Goal: Task Accomplishment & Management: Complete application form

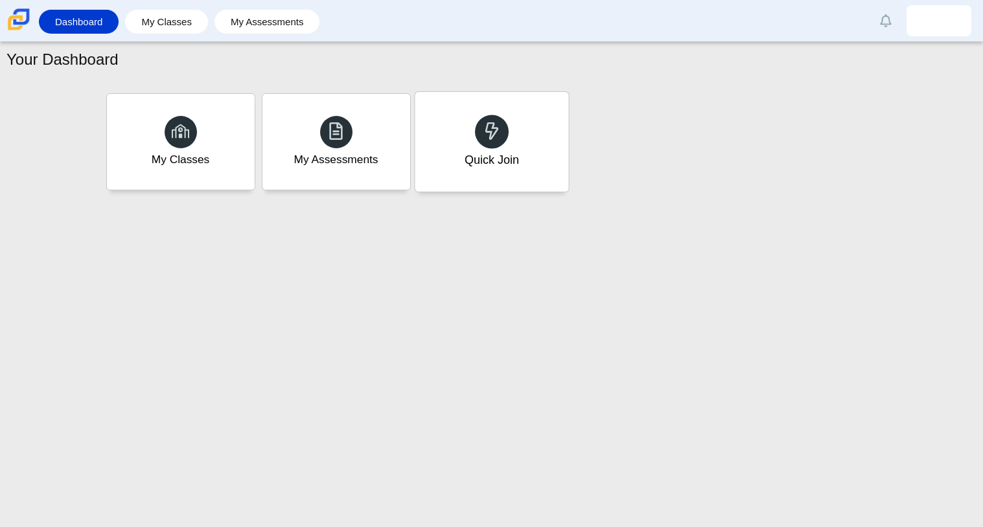
click at [519, 151] on div "Quick Join" at bounding box center [492, 142] width 154 height 100
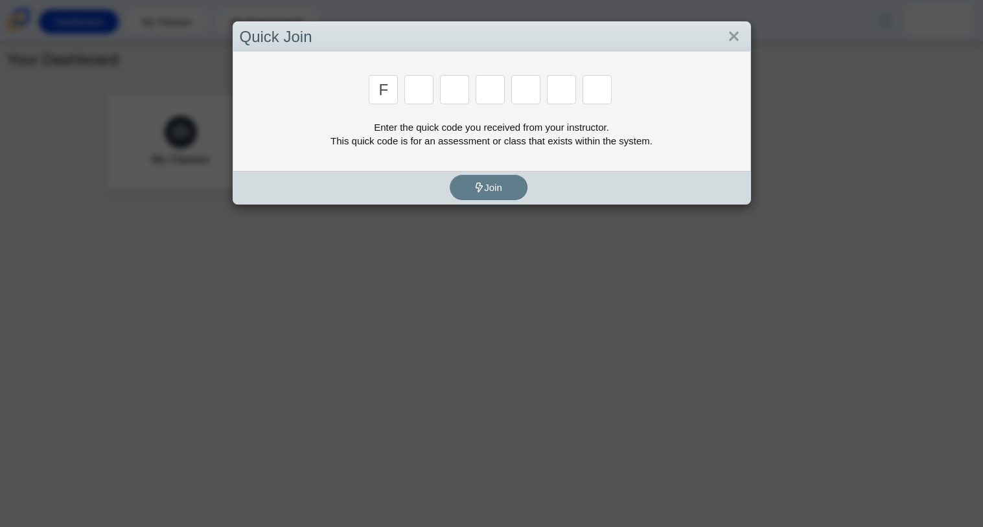
type input "f"
type input "7"
type input "m"
type input "c"
type input "h"
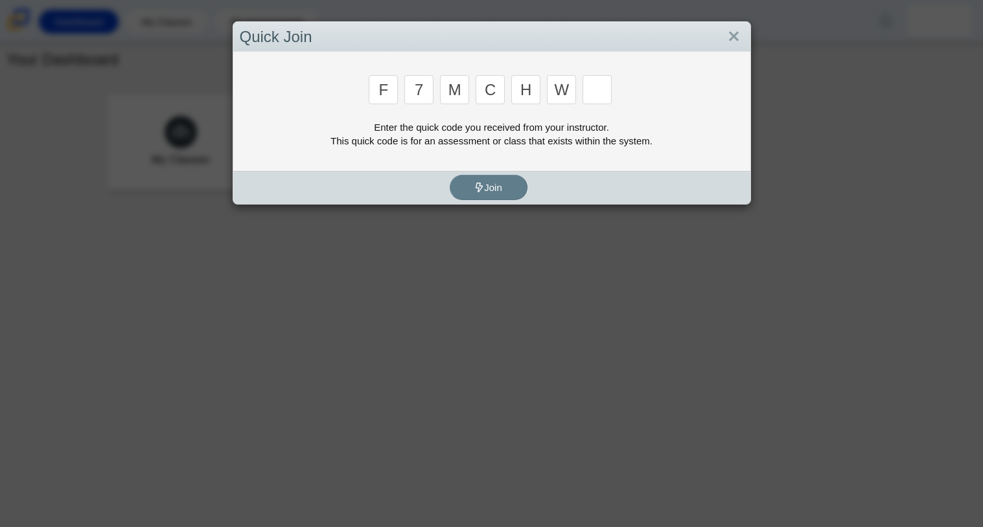
type input "w"
type input "k"
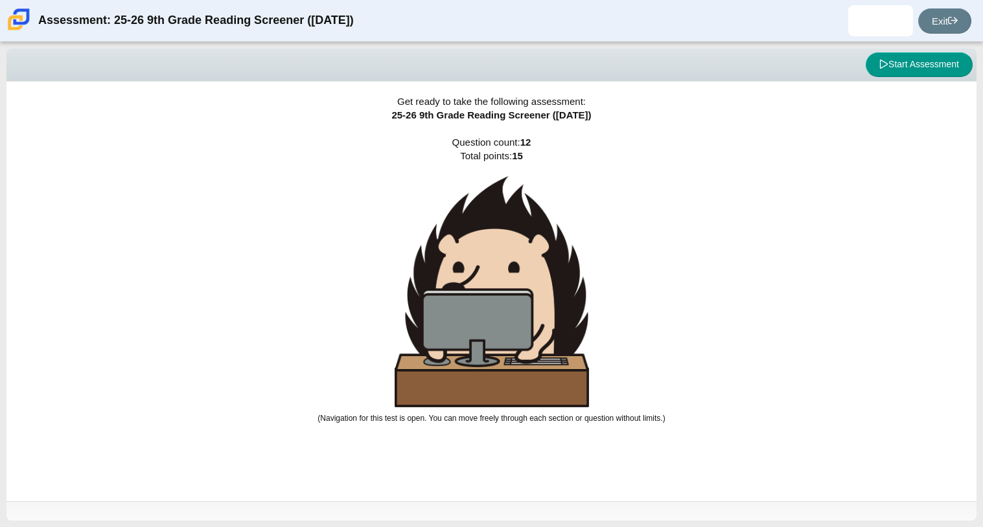
click at [948, 78] on div "Viewing Question 0 of 12 in Pacing Mode Start Assessment" at bounding box center [491, 65] width 970 height 33
click at [933, 56] on button "Start Assessment" at bounding box center [919, 64] width 107 height 25
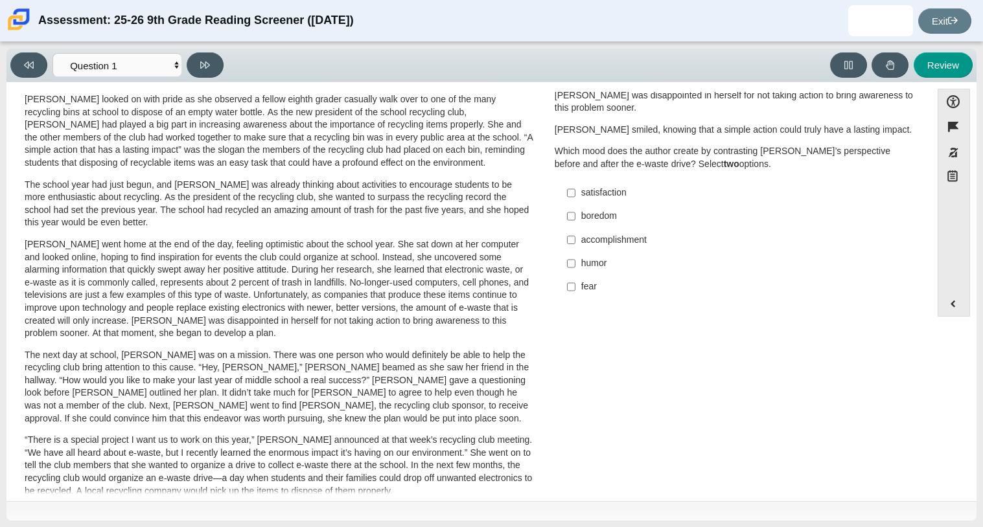
scroll to position [34, 0]
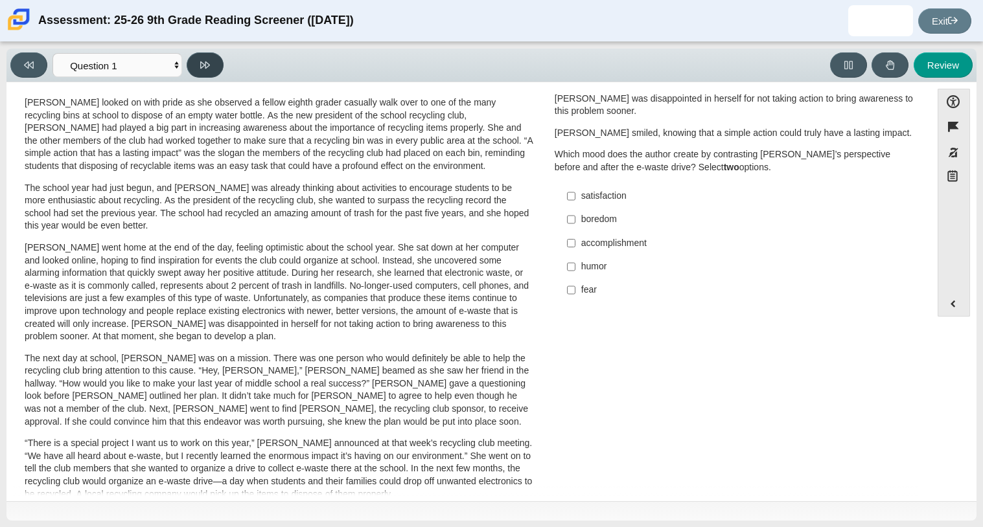
click at [214, 69] on button at bounding box center [205, 64] width 37 height 25
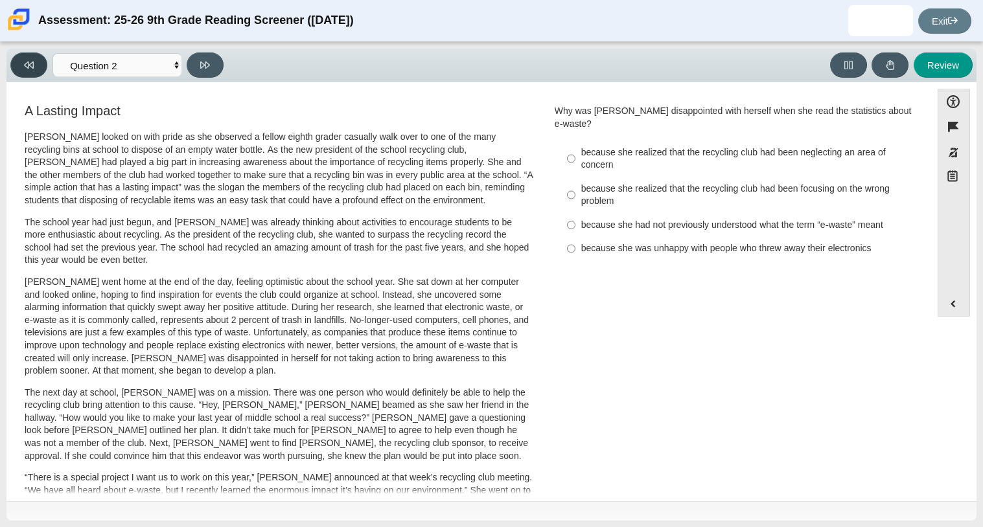
click at [26, 67] on icon at bounding box center [29, 65] width 10 height 10
select select "ccc5b315-3c7c-471c-bf90-f22c8299c798"
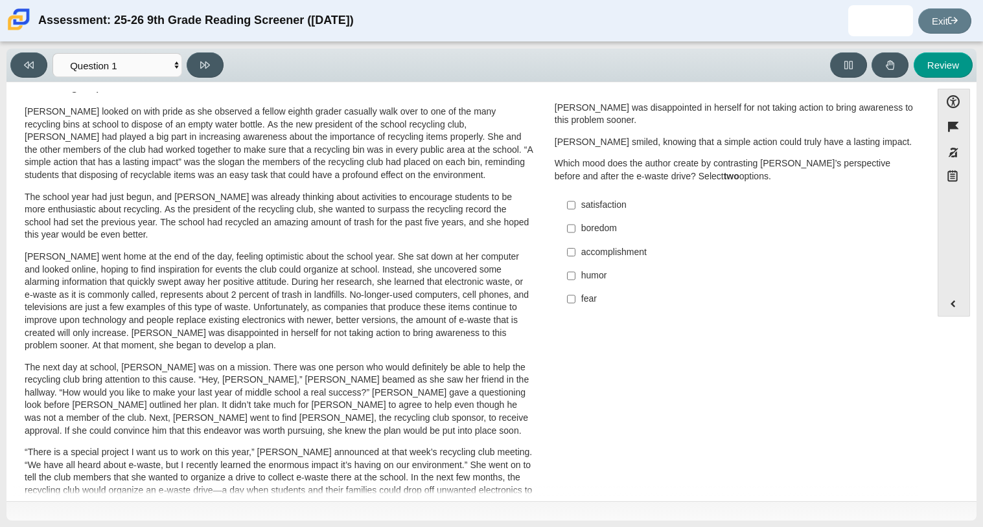
scroll to position [18, 0]
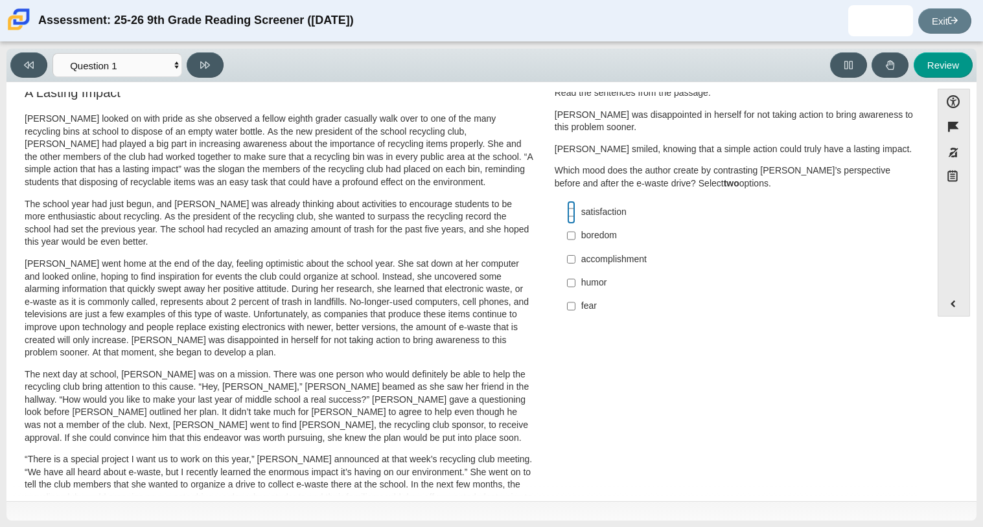
click at [567, 213] on input "satisfaction satisfaction" at bounding box center [571, 212] width 8 height 23
checkbox input "true"
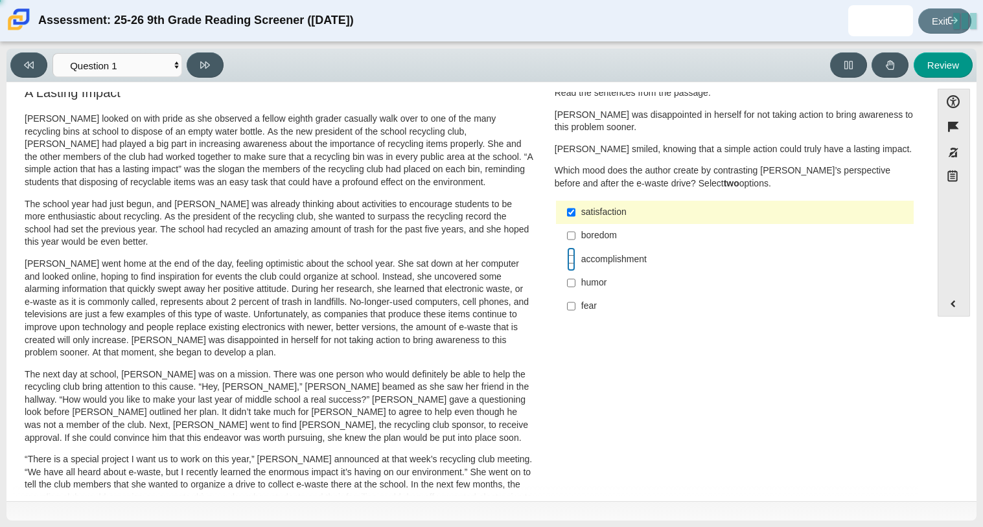
click at [569, 257] on input "accomplishment accomplishment" at bounding box center [571, 259] width 8 height 23
checkbox input "true"
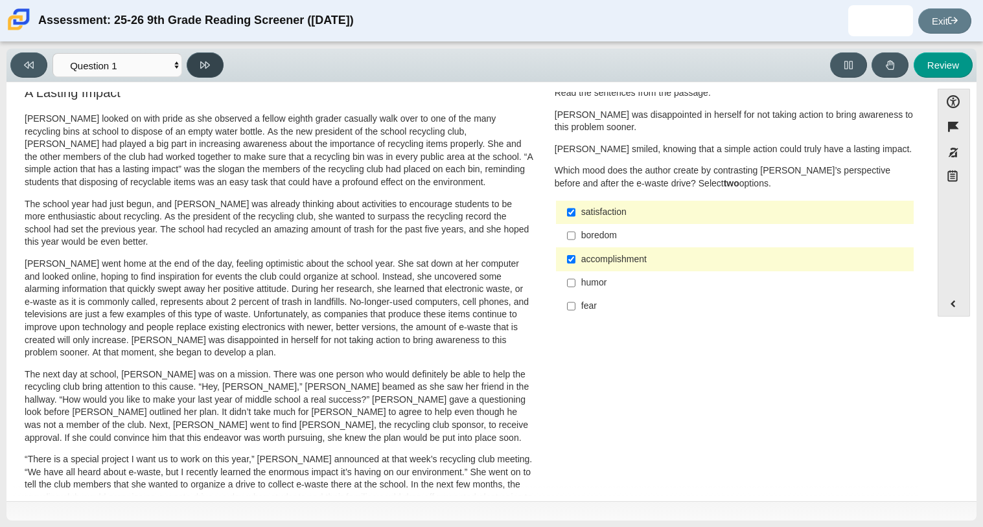
click at [198, 64] on button at bounding box center [205, 64] width 37 height 25
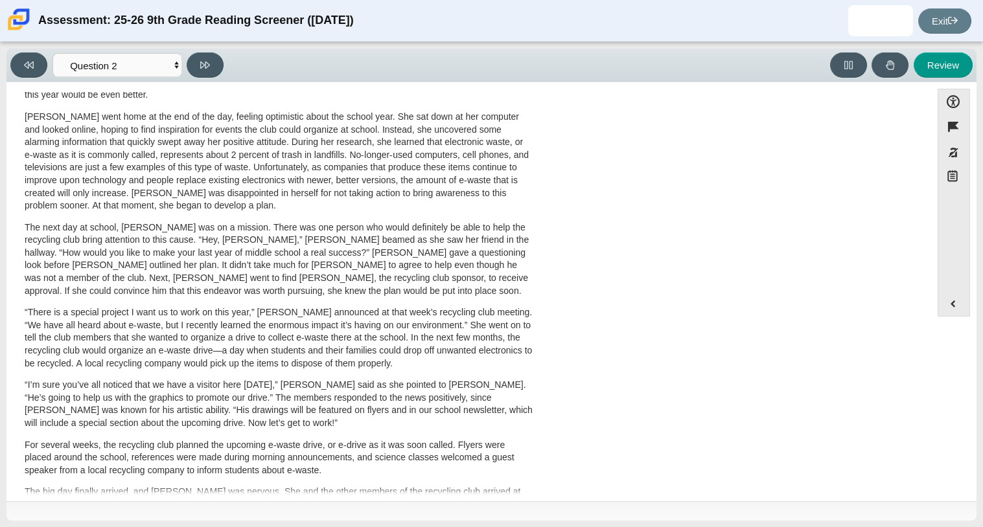
scroll to position [0, 0]
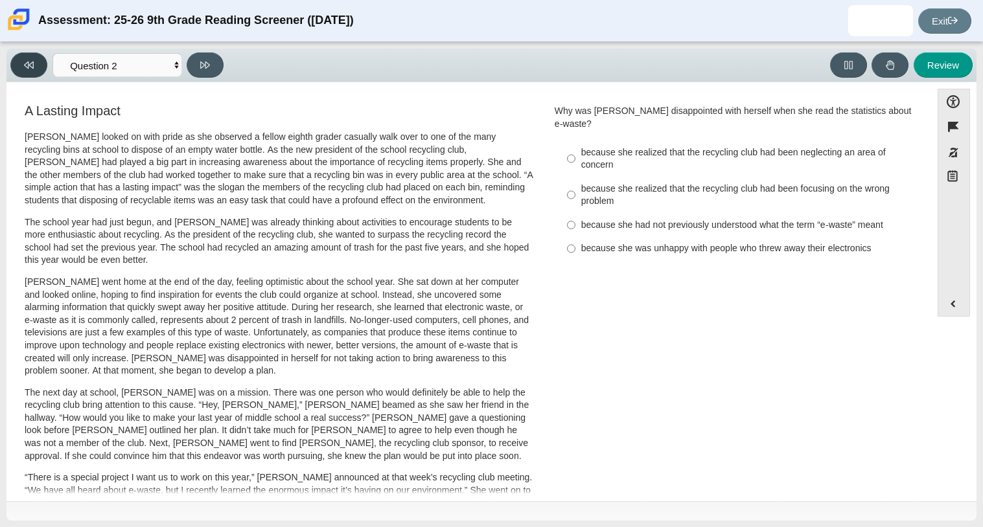
click at [33, 69] on icon at bounding box center [29, 65] width 10 height 10
select select "ccc5b315-3c7c-471c-bf90-f22c8299c798"
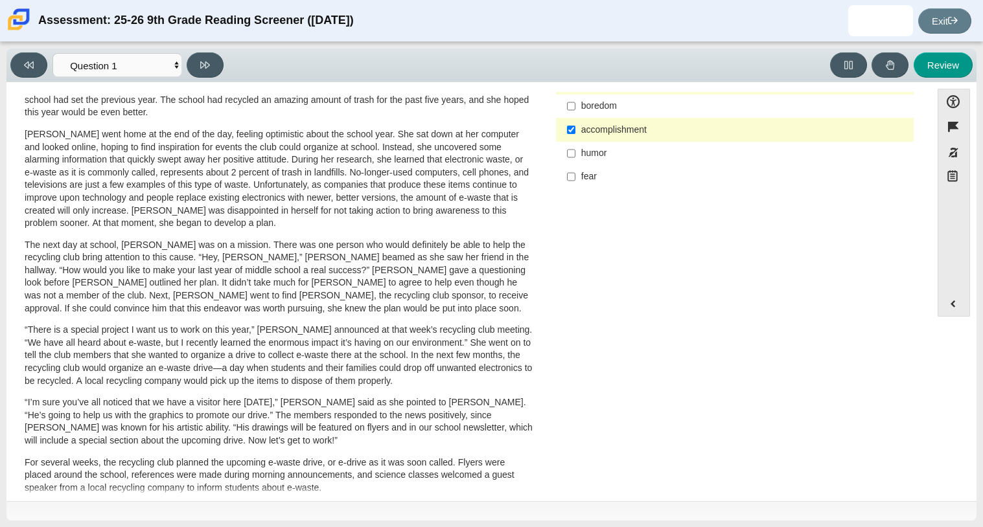
scroll to position [116, 0]
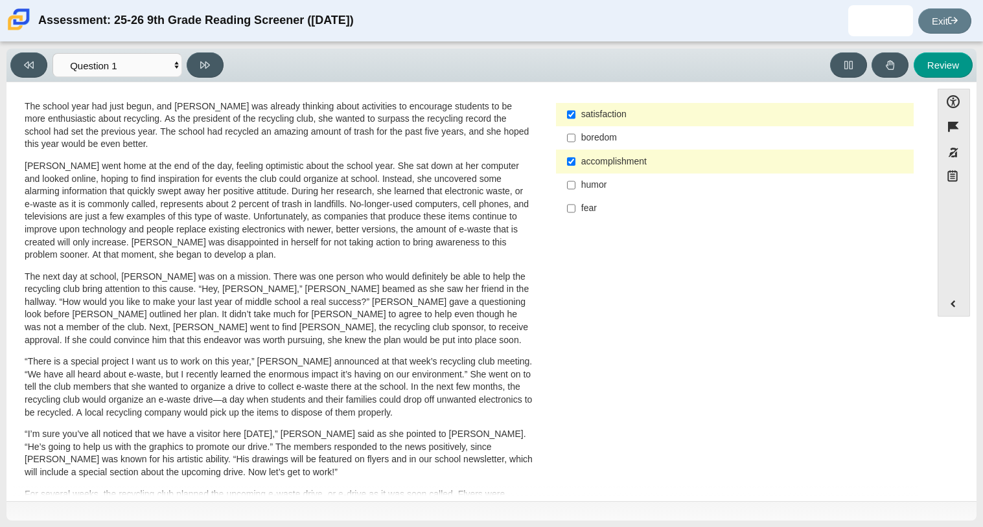
click at [588, 212] on div "fear" at bounding box center [744, 208] width 327 height 13
click at [575, 212] on input "fear fear" at bounding box center [571, 208] width 8 height 23
checkbox input "true"
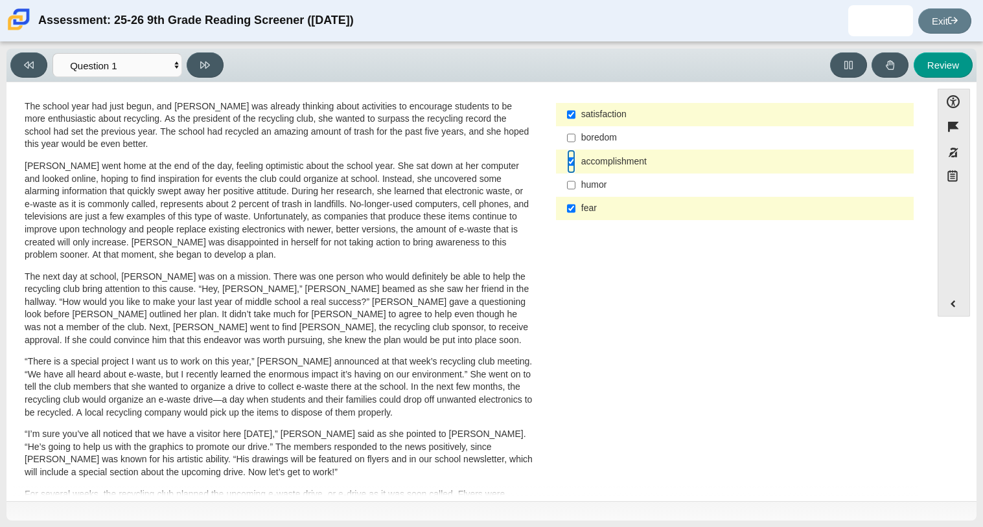
click at [568, 160] on input "accomplishment accomplishment" at bounding box center [571, 161] width 8 height 23
checkbox input "false"
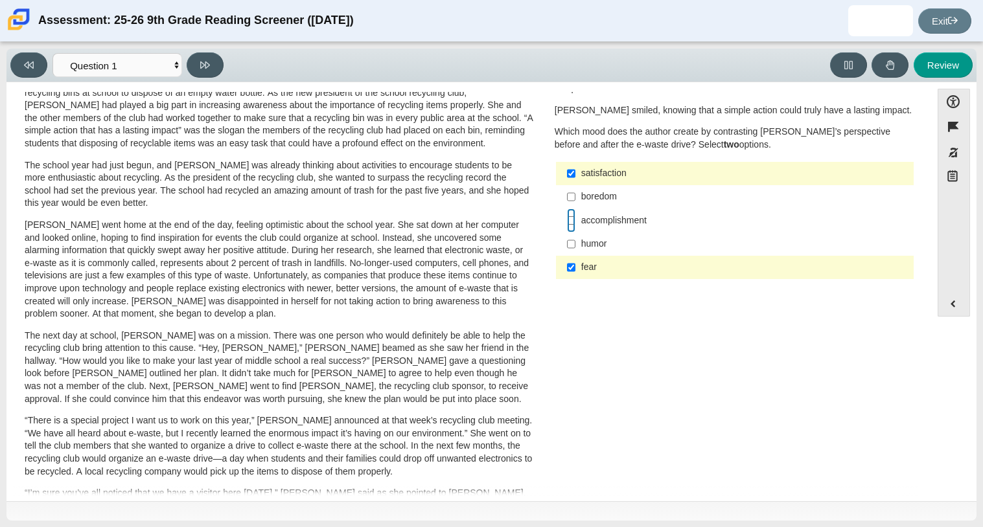
scroll to position [56, 0]
click at [569, 176] on input "satisfaction satisfaction" at bounding box center [571, 174] width 8 height 23
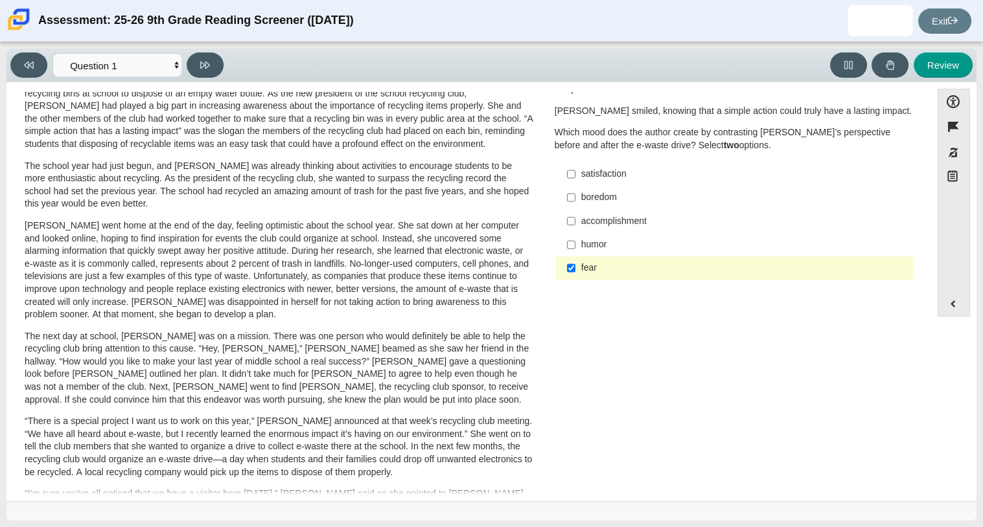
click at [581, 176] on div "satisfaction" at bounding box center [744, 174] width 327 height 13
click at [575, 176] on input "satisfaction satisfaction" at bounding box center [571, 174] width 8 height 23
checkbox input "true"
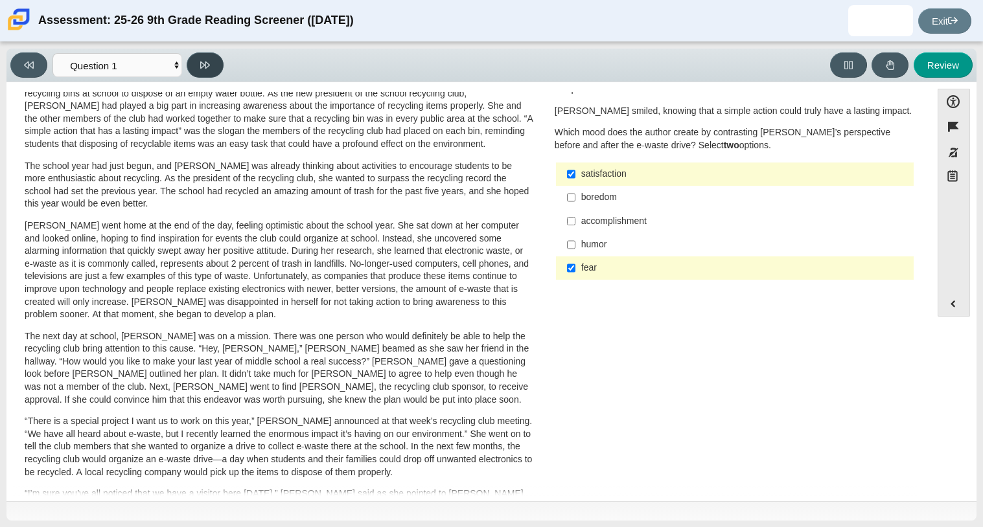
click at [214, 67] on button at bounding box center [205, 64] width 37 height 25
select select "0ff64528-ffd7-428d-b192-babfaadd44e8"
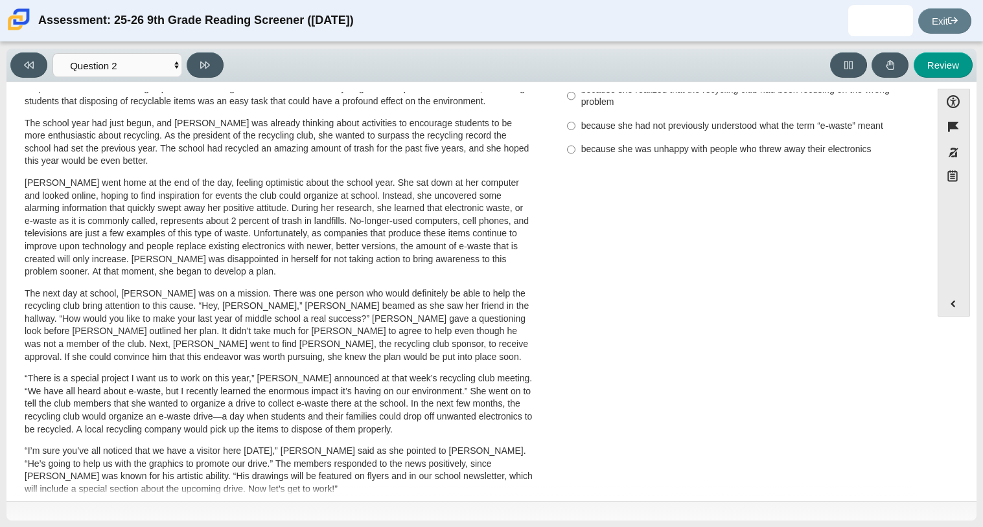
scroll to position [0, 0]
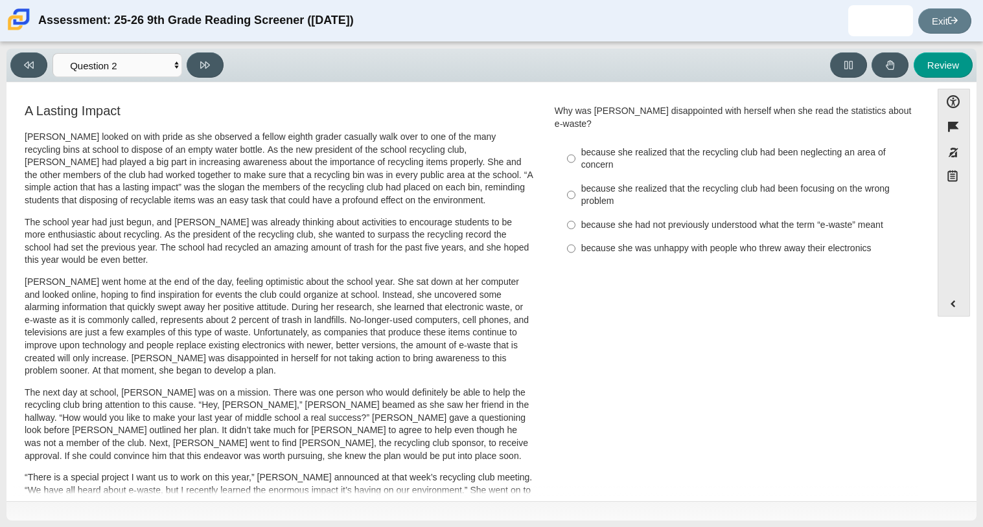
click at [673, 146] on div "because she realized that the recycling club had been neglecting an area of con…" at bounding box center [744, 158] width 327 height 25
click at [575, 141] on input "because she realized that the recycling club had been neglecting an area of con…" at bounding box center [571, 159] width 8 height 36
radio input "true"
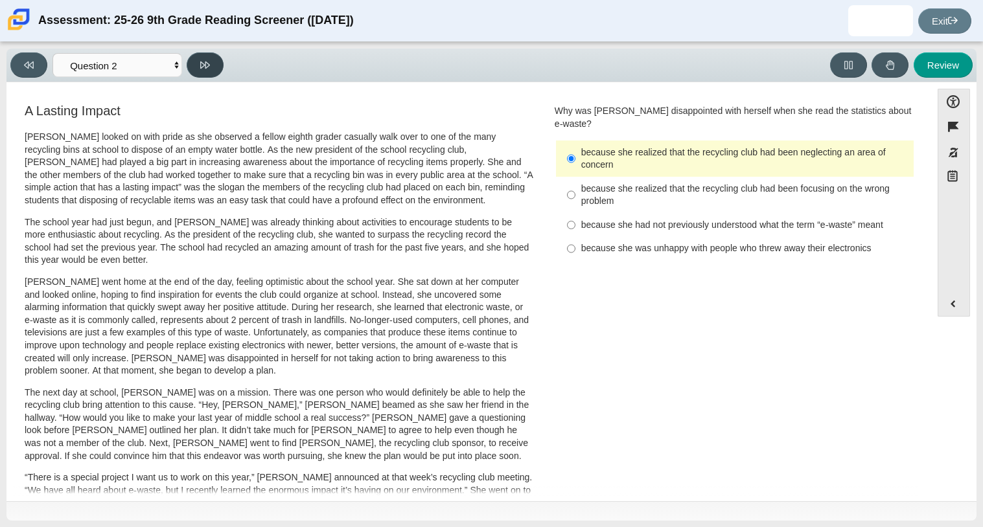
click at [205, 67] on icon at bounding box center [205, 65] width 10 height 10
select select "7ce3d843-6974-4858-901c-1ff39630e843"
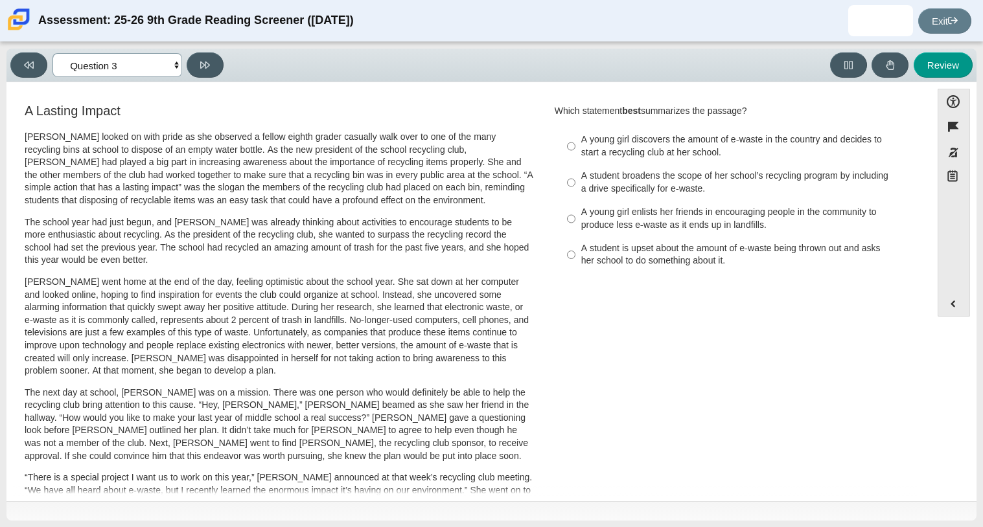
click at [176, 69] on select "Questions Question 1 Question 2 Question 3 Question 4 Question 5 Question 6 Que…" at bounding box center [117, 65] width 130 height 24
click at [699, 338] on div "A Lasting Impact Scarlett looked on with pride as she observed a fellow eighth …" at bounding box center [469, 467] width 912 height 730
click at [586, 218] on div "A young girl enlists her friends in encouraging people in the community to prod…" at bounding box center [744, 218] width 327 height 25
click at [575, 218] on input "A young girl enlists her friends in encouraging people in the community to prod…" at bounding box center [571, 219] width 8 height 36
radio input "true"
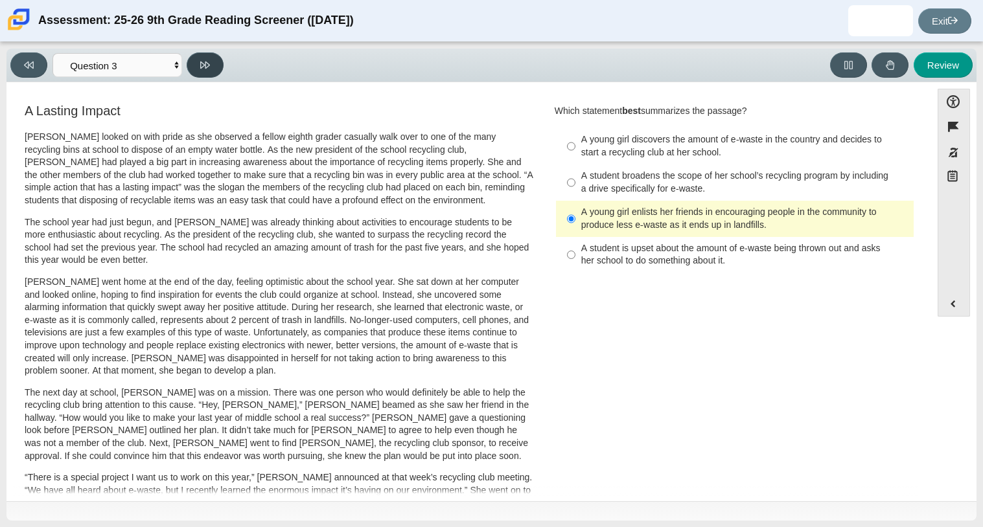
click at [220, 61] on button at bounding box center [205, 64] width 37 height 25
select select "ca9ea0f1-49c5-4bd1-83b0-472c18652b42"
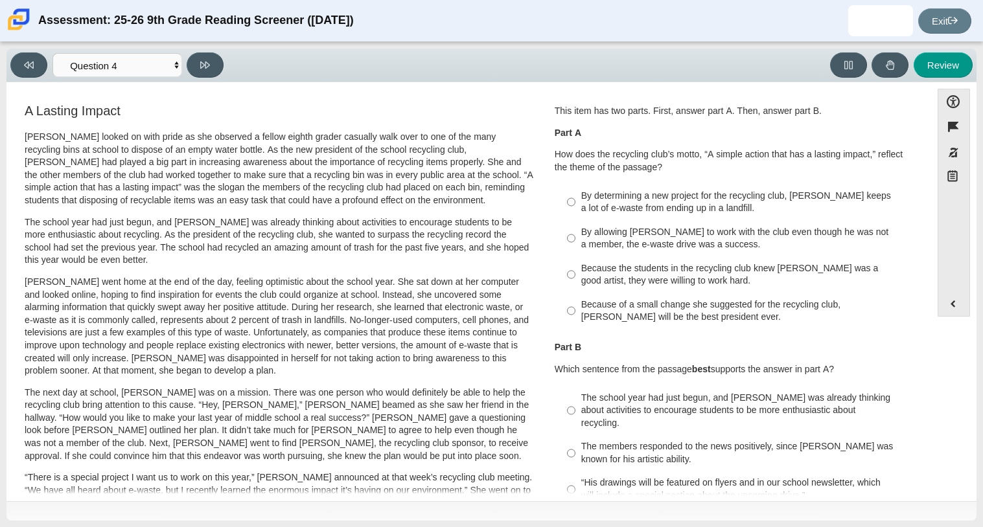
click at [646, 240] on div "By allowing Juan Carlos to work with the club even though he was not a member, …" at bounding box center [744, 238] width 327 height 25
click at [575, 240] on input "By allowing Juan Carlos to work with the club even though he was not a member, …" at bounding box center [571, 238] width 8 height 36
radio input "true"
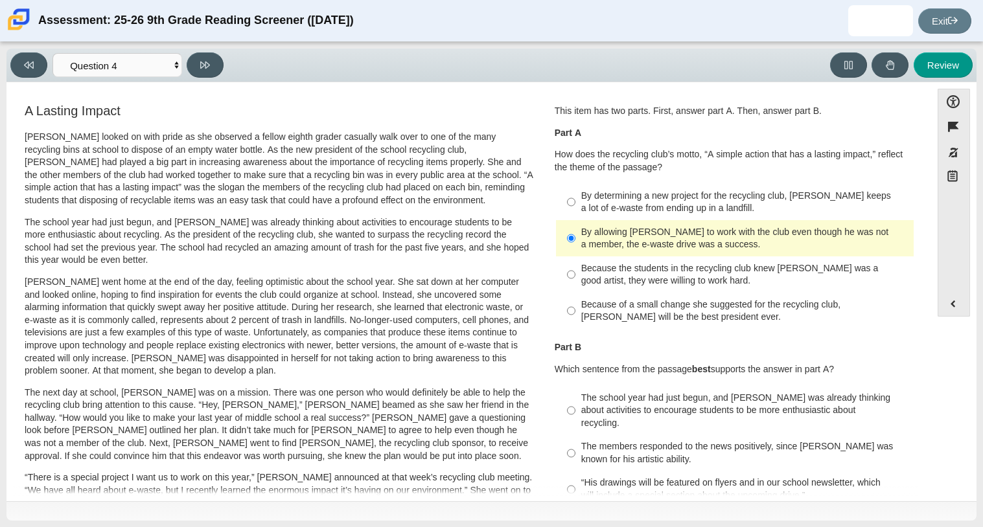
click at [624, 477] on div "“His drawings will be featured on flyers and in our school newsletter, which wi…" at bounding box center [744, 489] width 327 height 25
click at [575, 472] on input "“His drawings will be featured on flyers and in our school newsletter, which wi…" at bounding box center [571, 490] width 8 height 36
radio input "true"
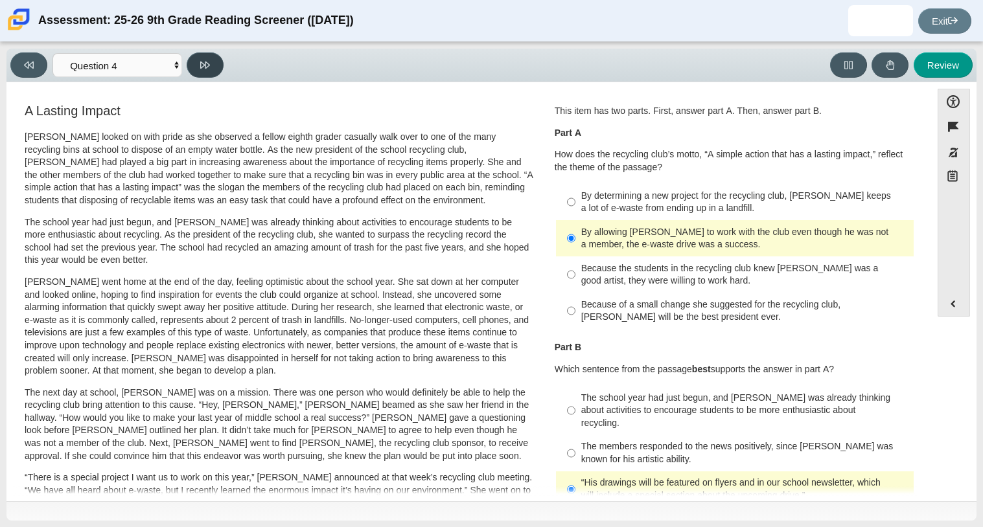
click at [206, 64] on icon at bounding box center [205, 65] width 10 height 7
select select "e41f1a79-e29f-4095-8030-a53364015bed"
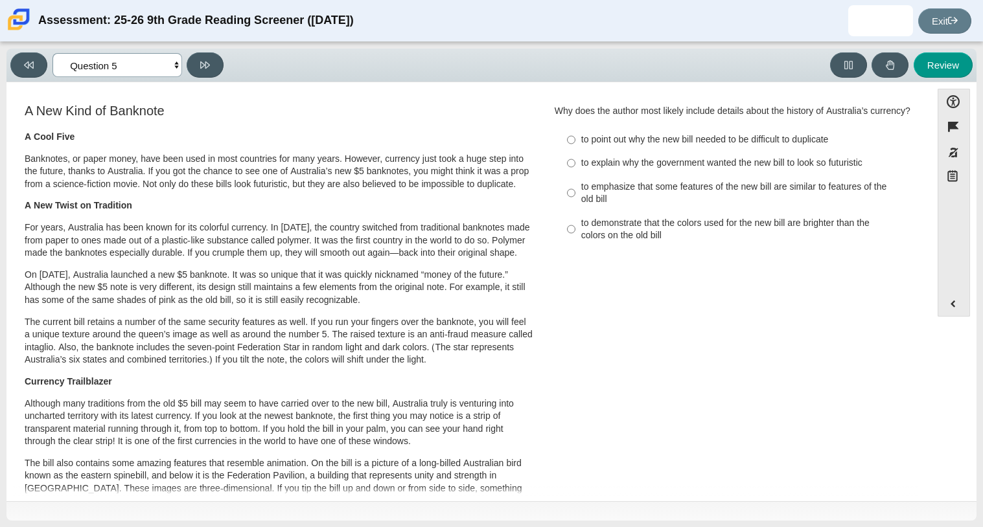
click at [180, 69] on select "Questions Question 1 Question 2 Question 3 Question 4 Question 5 Question 6 Que…" at bounding box center [117, 65] width 130 height 24
click at [506, 353] on p "The current bill retains a number of the same security features as well. If you…" at bounding box center [279, 341] width 509 height 51
click at [567, 175] on input "to explain why the government wanted the new bill to look so futuristic to expl…" at bounding box center [571, 163] width 8 height 23
radio input "true"
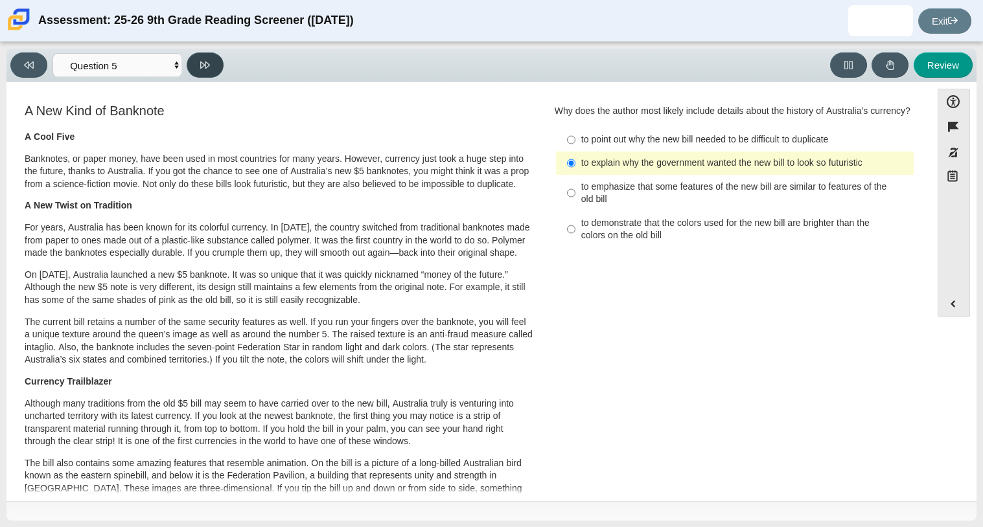
click at [209, 62] on icon at bounding box center [205, 65] width 10 height 10
select select "69146e31-7b3d-4a3e-9ce6-f30c24342ae0"
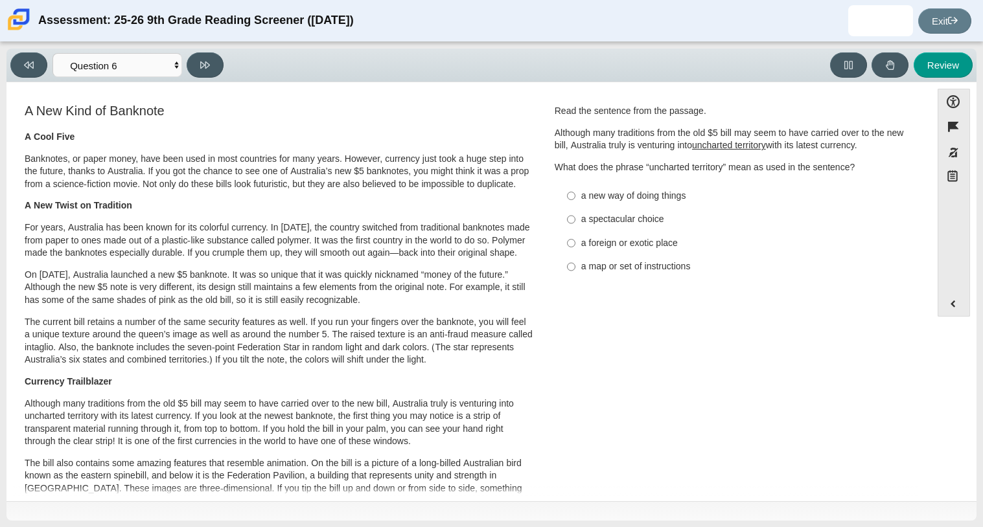
click at [606, 238] on div "a foreign or exotic place" at bounding box center [744, 243] width 327 height 13
click at [575, 238] on input "a foreign or exotic place a foreign or exotic place" at bounding box center [571, 242] width 8 height 23
radio input "true"
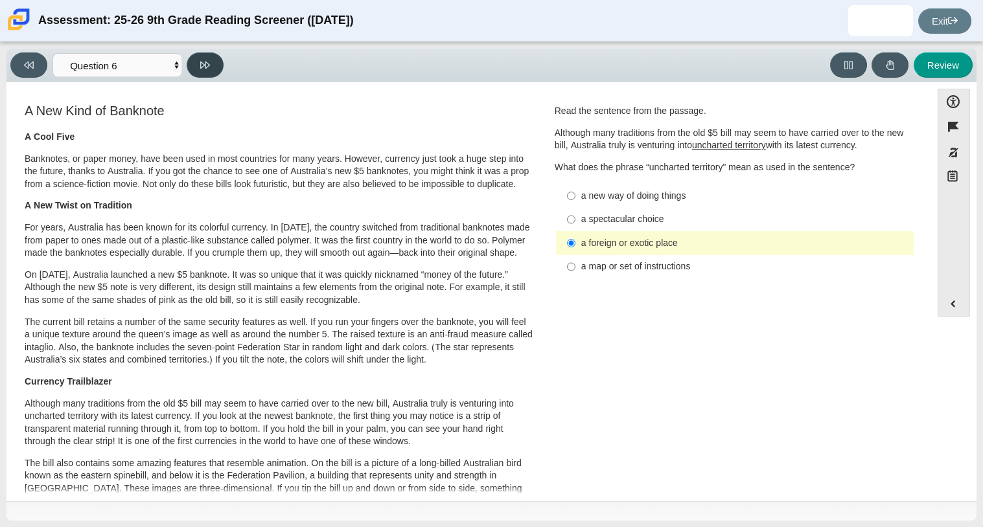
click at [196, 66] on button at bounding box center [205, 64] width 37 height 25
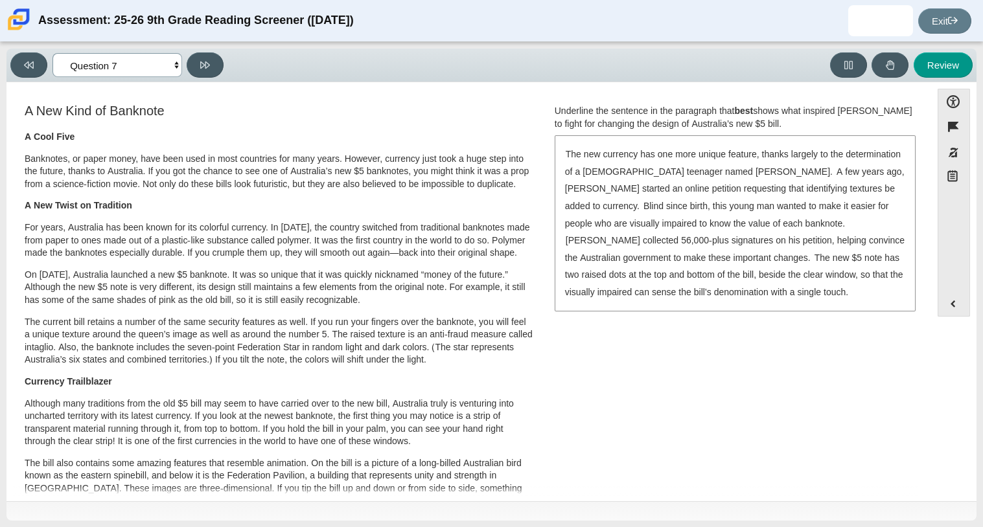
click at [176, 67] on select "Questions Question 1 Question 2 Question 3 Question 4 Question 5 Question 6 Que…" at bounding box center [117, 65] width 130 height 24
click at [538, 510] on div at bounding box center [491, 511] width 970 height 19
click at [713, 214] on div "The new currency has one more unique feature, thanks largely to the determinati…" at bounding box center [735, 223] width 358 height 173
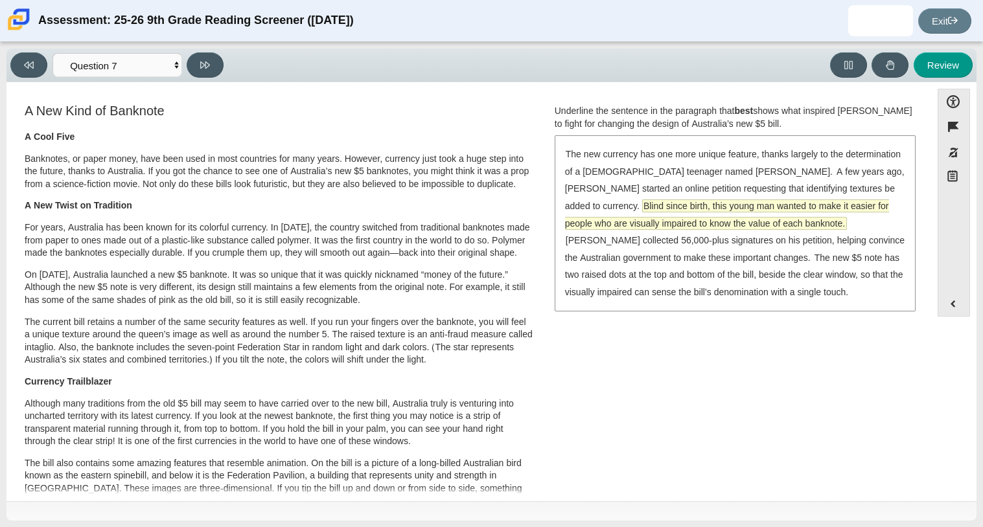
click at [699, 209] on span "Blind since birth, this young man wanted to make it easier for people who are v…" at bounding box center [727, 214] width 324 height 29
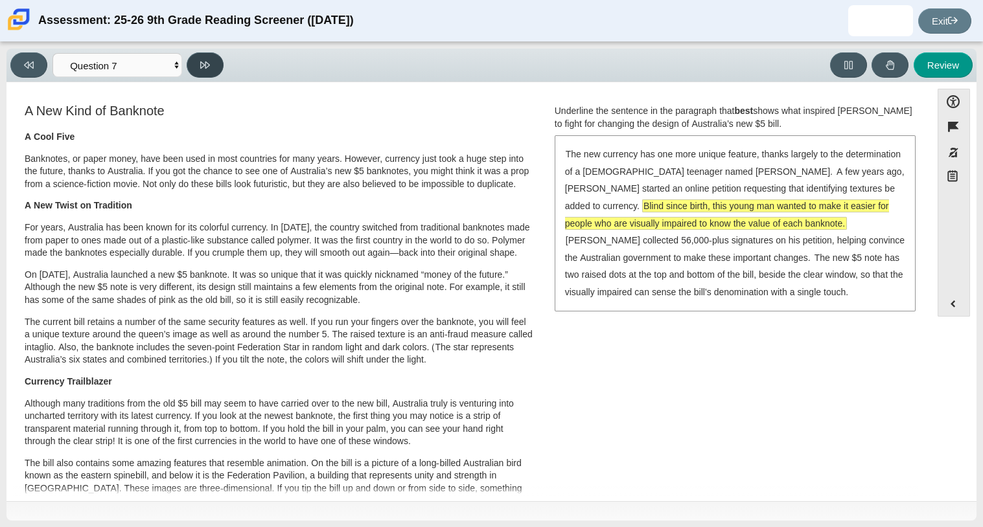
click at [200, 63] on icon at bounding box center [205, 65] width 10 height 10
select select "ea8338c2-a6a3-418e-a305-2b963b54a290"
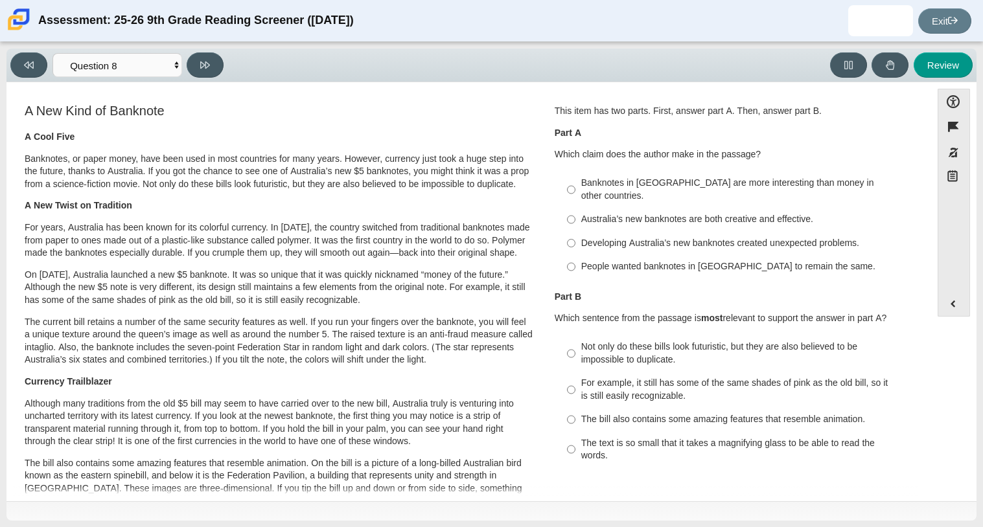
click at [631, 213] on div "Australia’s new banknotes are both creative and effective." at bounding box center [744, 219] width 327 height 13
click at [575, 211] on input "Australia’s new banknotes are both creative and effective. Australia’s new bank…" at bounding box center [571, 219] width 8 height 23
radio input "true"
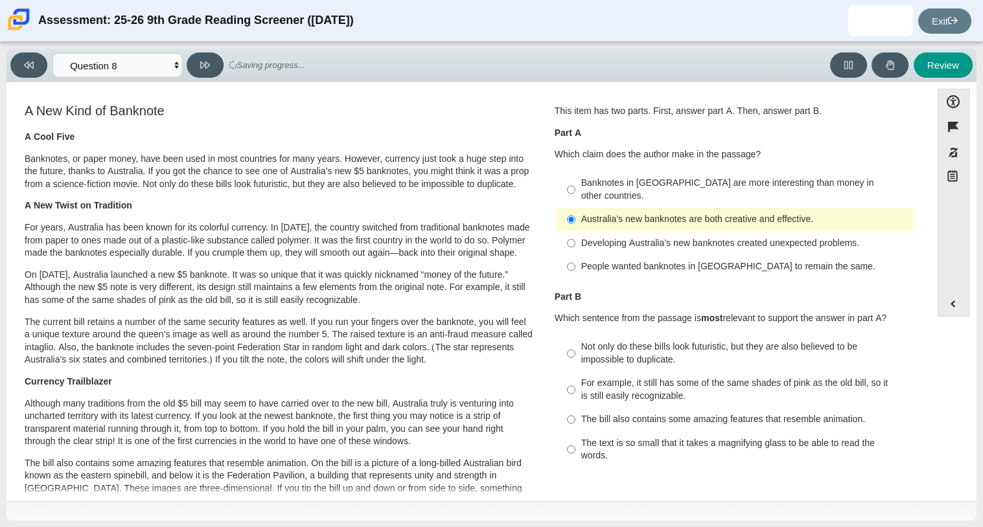
click at [649, 413] on div "The bill also contains some amazing features that resemble animation." at bounding box center [744, 419] width 327 height 13
click at [575, 408] on input "The bill also contains some amazing features that resemble animation. The bill …" at bounding box center [571, 419] width 8 height 23
radio input "true"
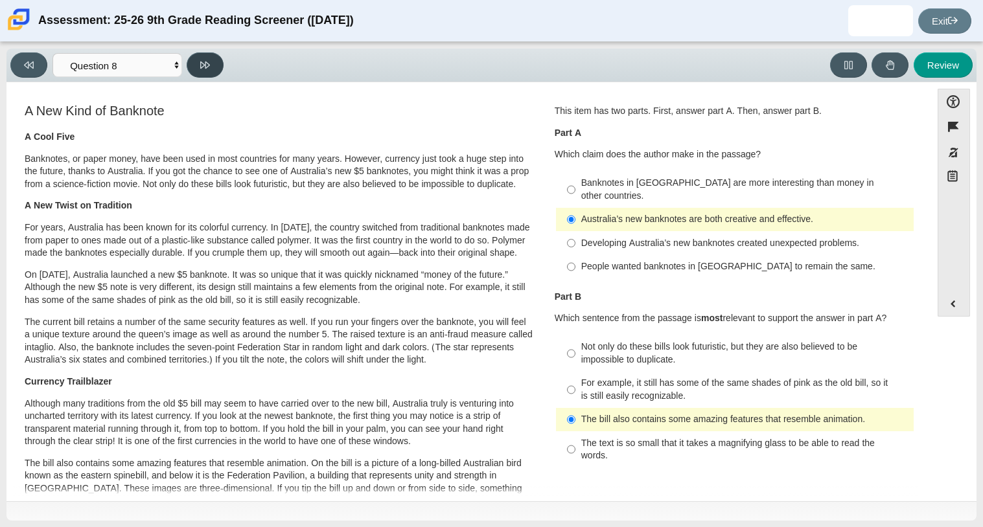
click at [210, 71] on button at bounding box center [205, 64] width 37 height 25
select select "89f058d6-b15c-4ef5-a4b3-fdaffb8868b6"
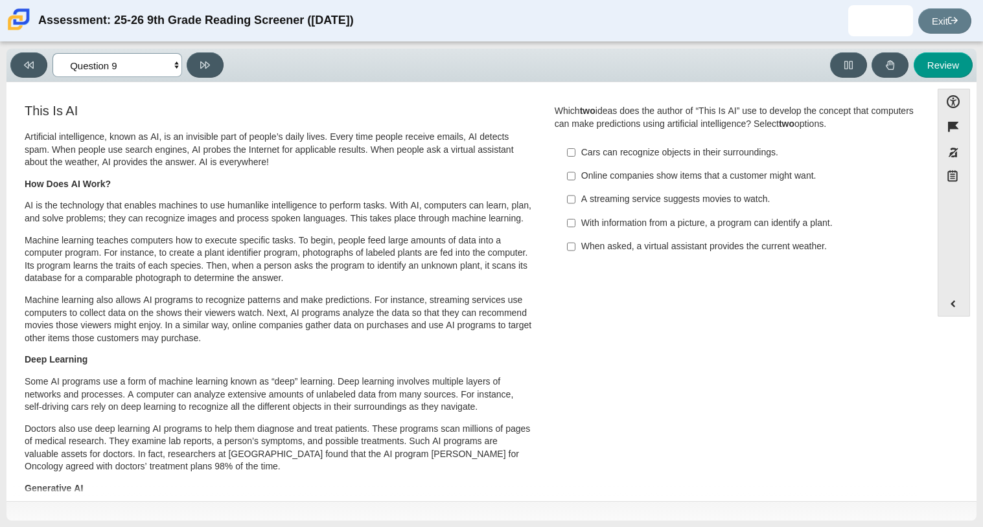
click at [176, 66] on select "Questions Question 1 Question 2 Question 3 Question 4 Question 5 Question 6 Que…" at bounding box center [117, 65] width 130 height 24
click at [570, 198] on input "A streaming service suggests movies to watch. A streaming service suggests movi…" at bounding box center [571, 199] width 8 height 23
checkbox input "true"
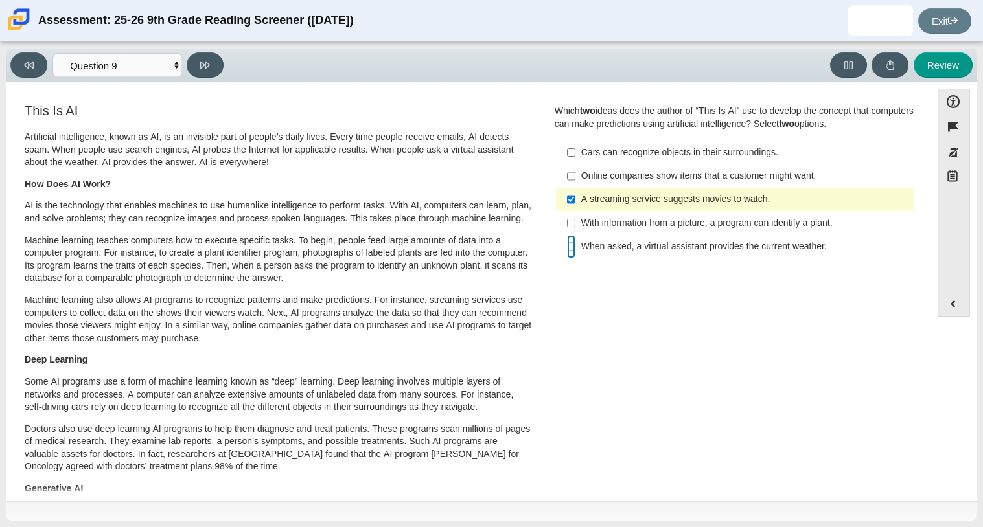
click at [569, 239] on input "When asked, a virtual assistant provides the current weather. When asked, a vir…" at bounding box center [571, 246] width 8 height 23
checkbox input "true"
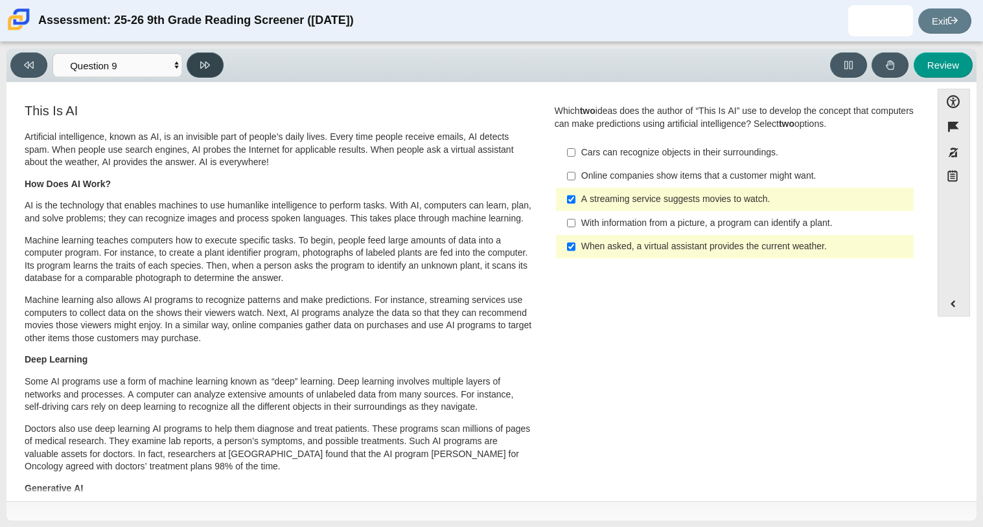
click at [208, 65] on icon at bounding box center [205, 65] width 10 height 7
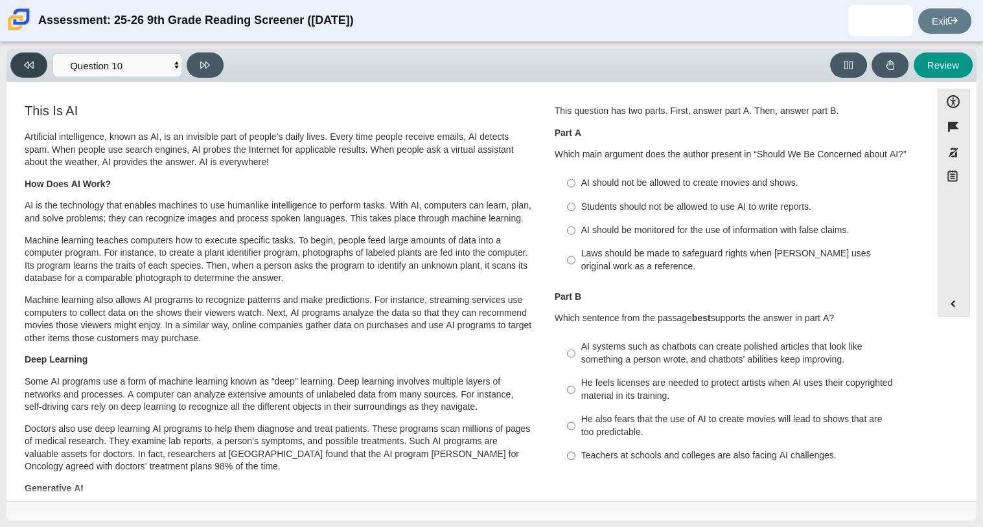
click at [37, 64] on button at bounding box center [28, 64] width 37 height 25
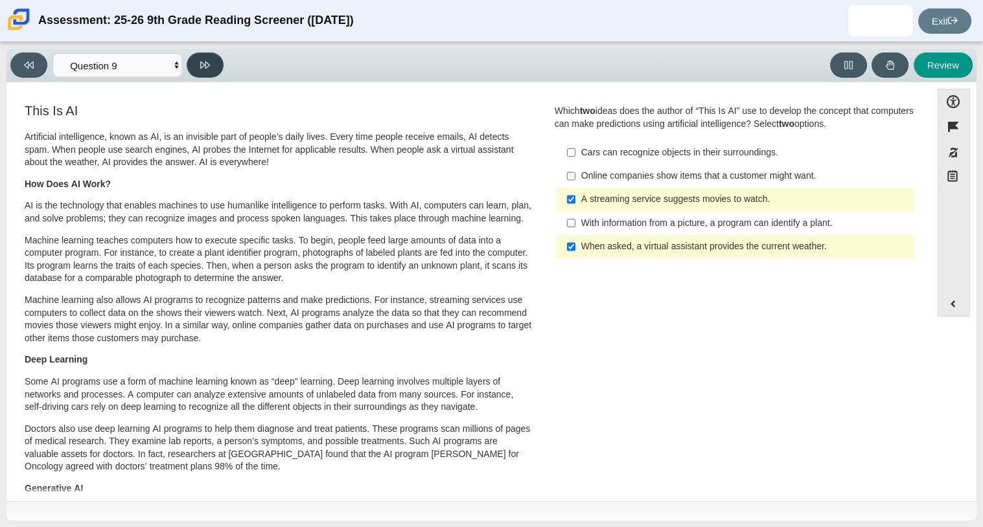
click at [202, 69] on icon at bounding box center [205, 65] width 10 height 10
select select "cdf3c14e-a918-44d1-9b63-3db0fa81641e"
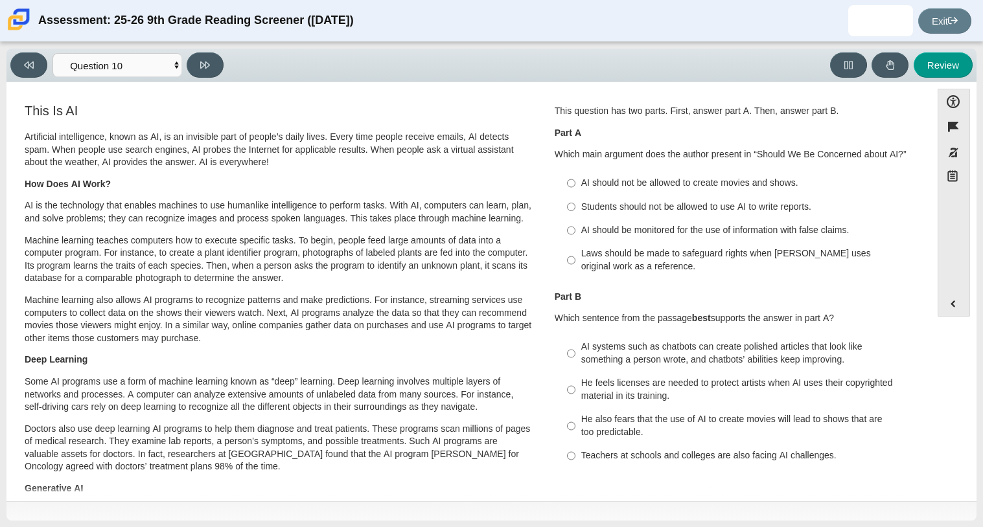
click at [677, 209] on div "Students should not be allowed to use AI to write reports." at bounding box center [744, 207] width 327 height 13
click at [575, 209] on input "Students should not be allowed to use AI to write reports. Students should not …" at bounding box center [571, 206] width 8 height 23
radio input "true"
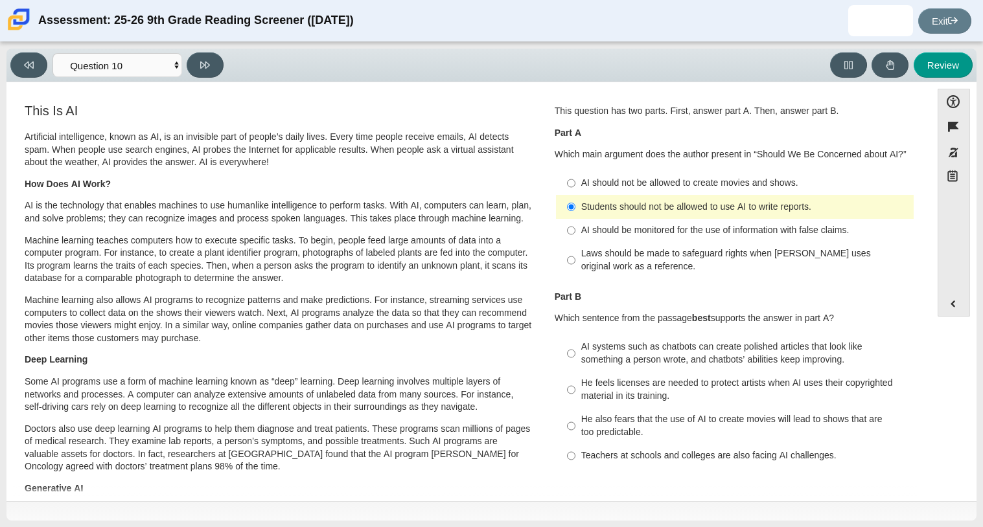
click at [654, 421] on div "He also fears that the use of AI to create movies will lead to shows that are t…" at bounding box center [744, 425] width 327 height 25
click at [575, 421] on input "He also fears that the use of AI to create movies will lead to shows that are t…" at bounding box center [571, 426] width 8 height 36
radio input "true"
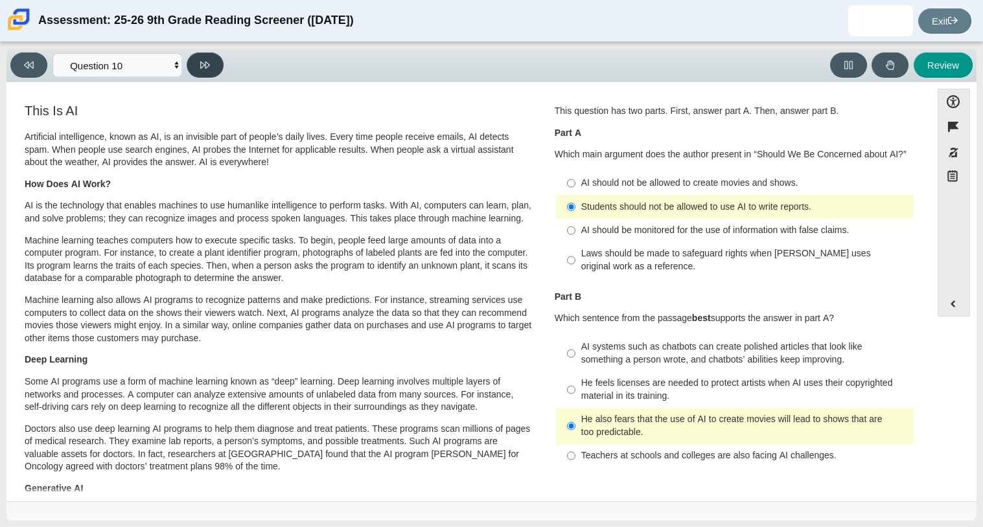
click at [210, 71] on button at bounding box center [205, 64] width 37 height 25
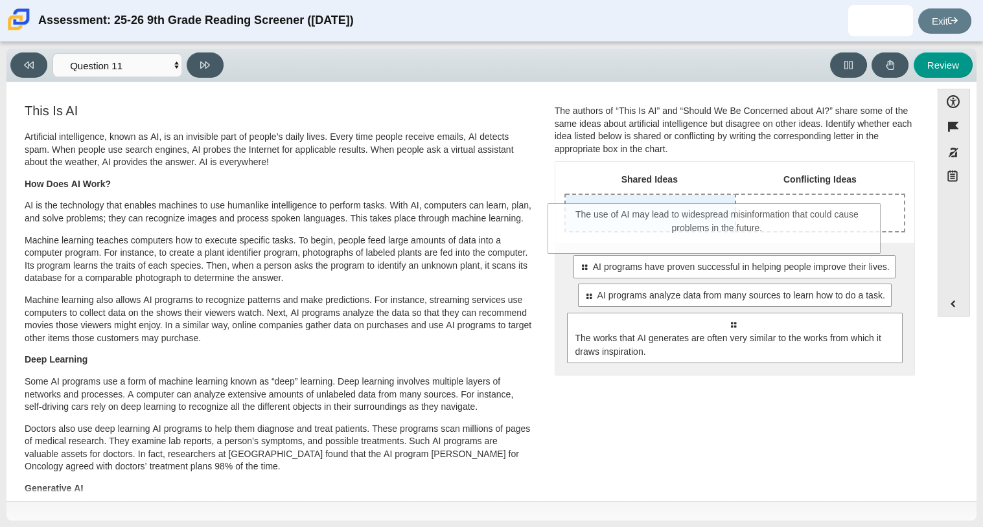
drag, startPoint x: 650, startPoint y: 329, endPoint x: 631, endPoint y: 212, distance: 118.3
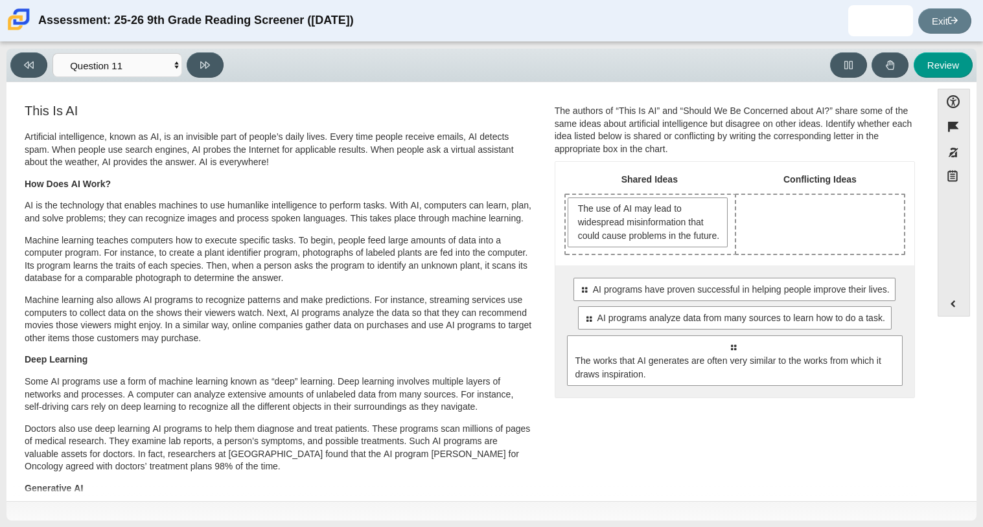
drag, startPoint x: 649, startPoint y: 343, endPoint x: 743, endPoint y: 290, distance: 107.9
click at [743, 290] on div "Select to move response to a response input area. AI programs have proven succe…" at bounding box center [734, 332] width 359 height 132
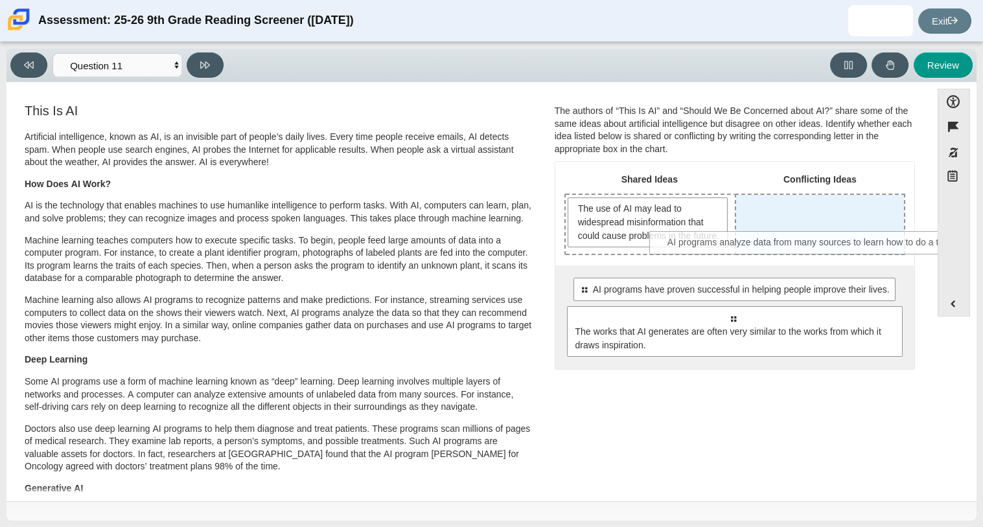
drag, startPoint x: 712, startPoint y: 327, endPoint x: 792, endPoint y: 239, distance: 118.8
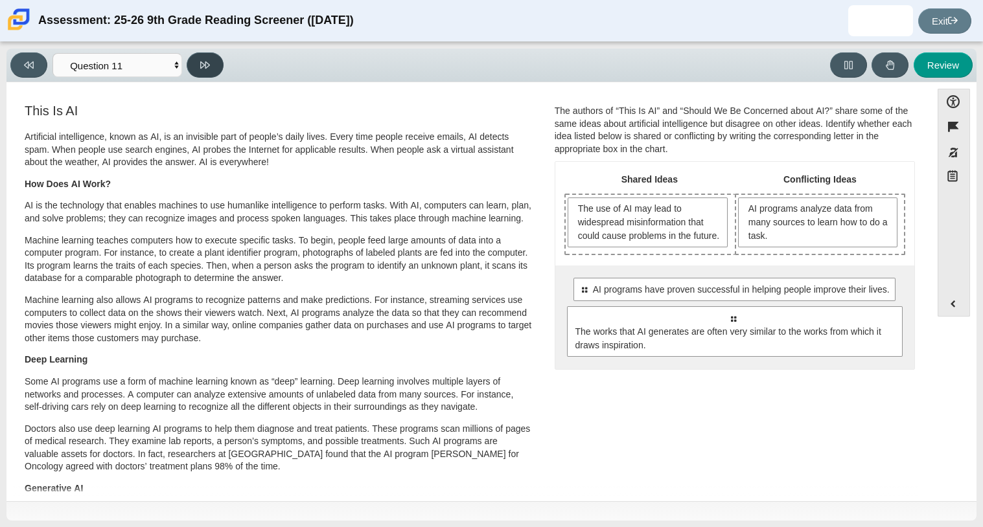
click at [202, 64] on icon at bounding box center [205, 65] width 10 height 10
select select "c3effed4-44ce-4a19-bd96-1787f34e9b4c"
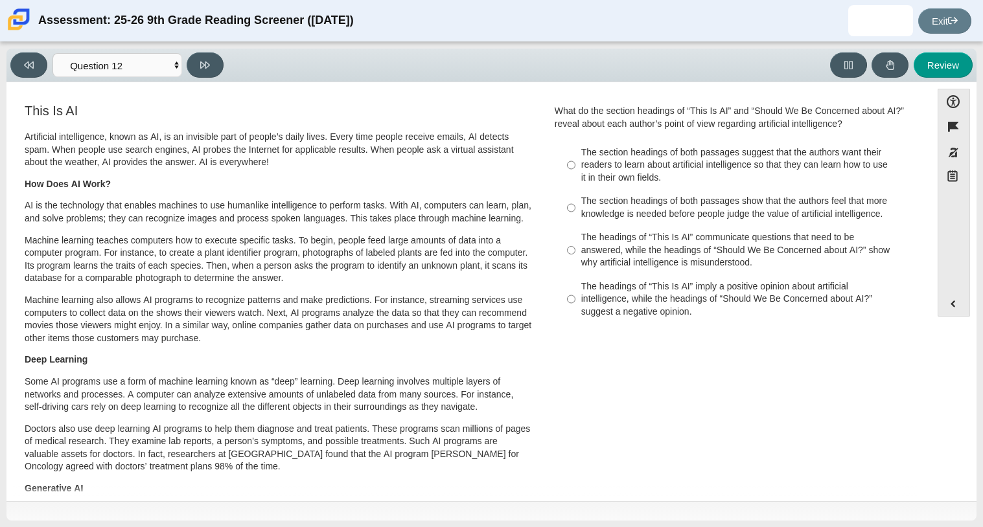
click at [609, 149] on div "The section headings of both passages suggest that the authors want their reade…" at bounding box center [744, 165] width 327 height 38
click at [575, 149] on input "The section headings of both passages suggest that the authors want their reade…" at bounding box center [571, 165] width 8 height 49
radio input "true"
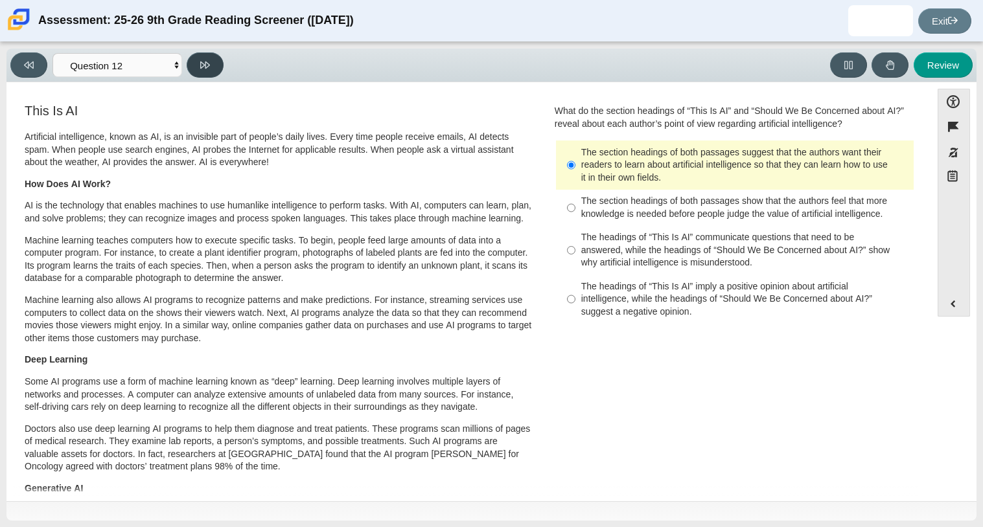
click at [188, 62] on button at bounding box center [205, 64] width 37 height 25
select select "review"
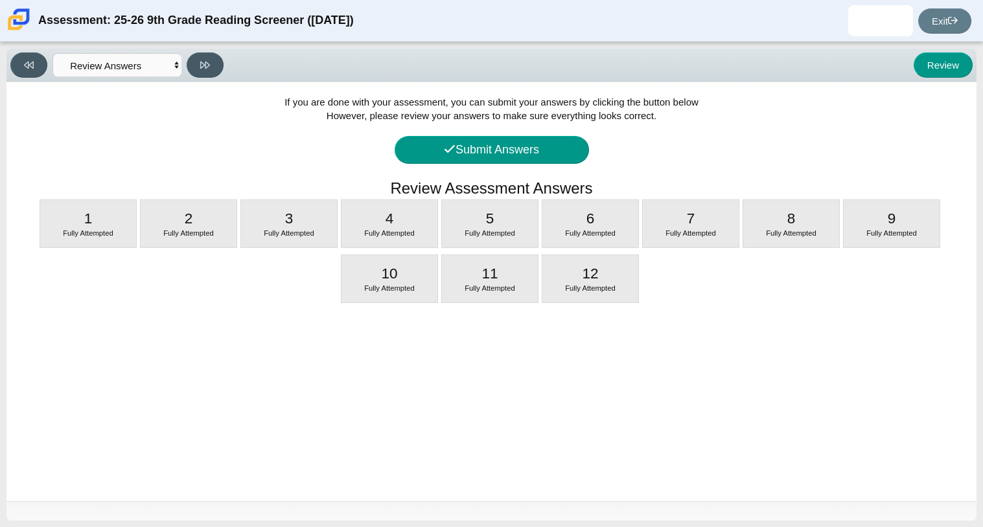
click at [476, 132] on div "If you are done with your assessment, you can submit your answers by clicking t…" at bounding box center [491, 291] width 970 height 419
click at [489, 143] on button "Submit Answers" at bounding box center [492, 150] width 194 height 28
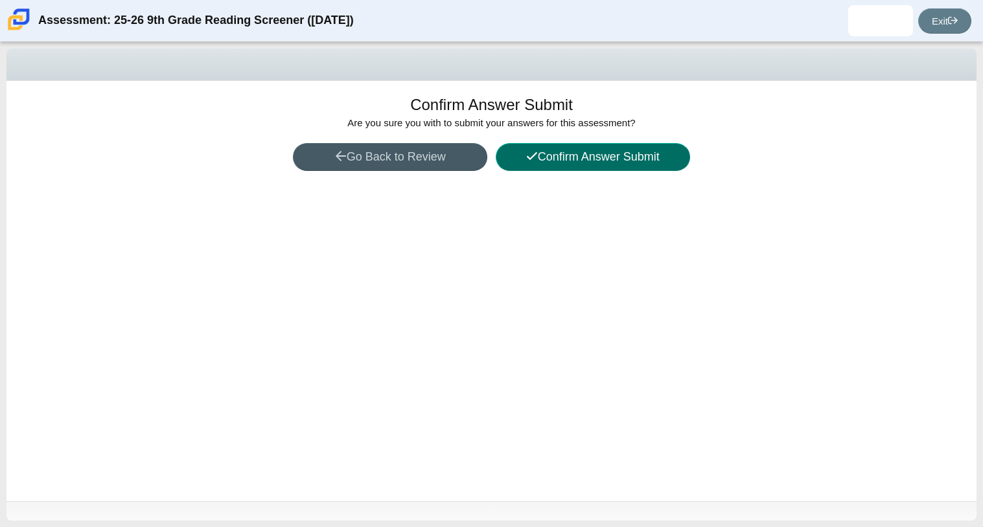
click at [605, 151] on button "Confirm Answer Submit" at bounding box center [593, 157] width 194 height 28
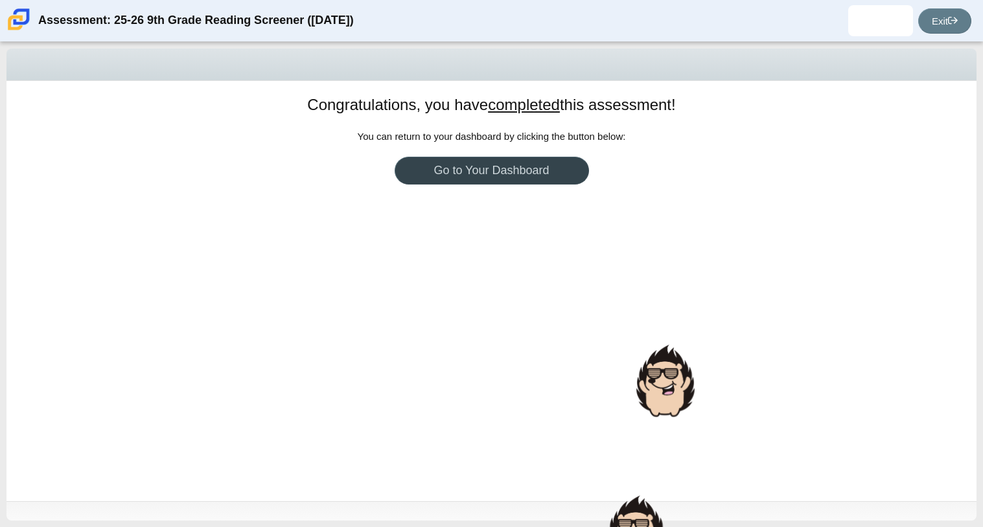
click at [520, 171] on link "Go to Your Dashboard" at bounding box center [492, 171] width 194 height 28
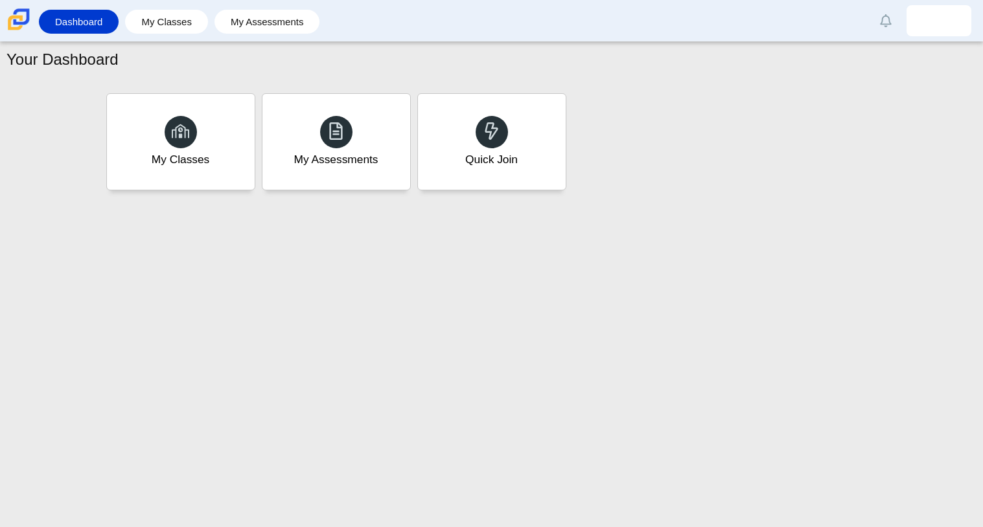
click at [982, 35] on div "Dashboard My Classes My Assessments Alerts Loading… Show all Mark read Preferen…" at bounding box center [491, 20] width 983 height 41
click at [937, 20] on img at bounding box center [939, 20] width 21 height 21
